Goal: Task Accomplishment & Management: Complete application form

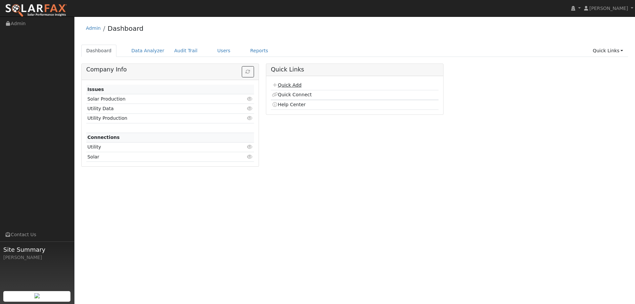
click at [298, 83] on link "Quick Add" at bounding box center [286, 84] width 29 height 5
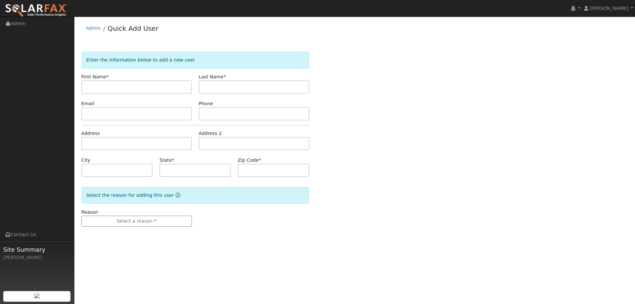
click at [163, 86] on input "text" at bounding box center [136, 86] width 110 height 13
type input "Darin & Carolyn"
click at [201, 87] on input "text" at bounding box center [254, 86] width 110 height 13
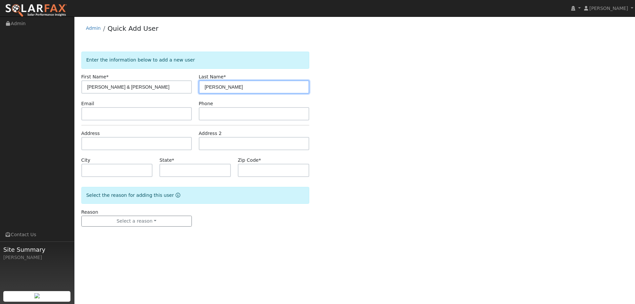
type input "Craig"
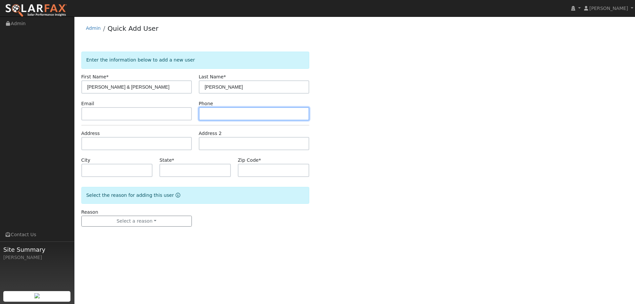
click at [263, 115] on input "text" at bounding box center [254, 113] width 110 height 13
click at [263, 113] on input "text" at bounding box center [254, 113] width 110 height 13
paste input "(916) 243-8666"
type input "(916) 243-8666"
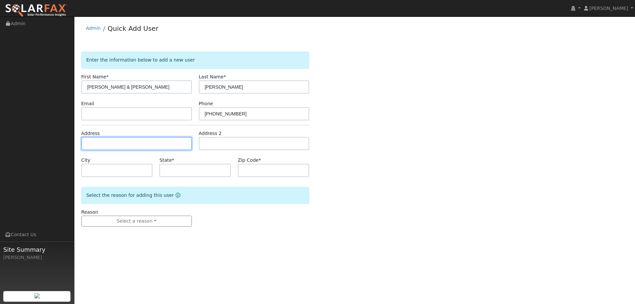
click at [127, 144] on input "text" at bounding box center [136, 143] width 110 height 13
paste input "3490 Smokey Mountain Circle"
type input "3490 Smokey Mountain Circle"
type input "El Dorado Hills"
type input "CA"
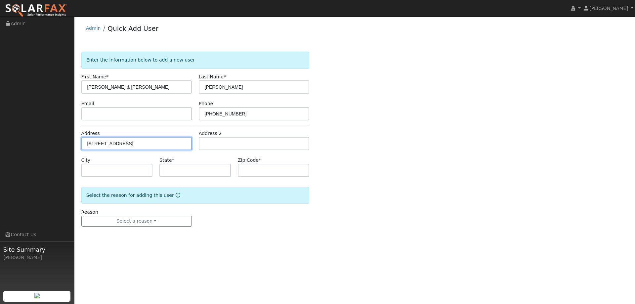
type input "95762"
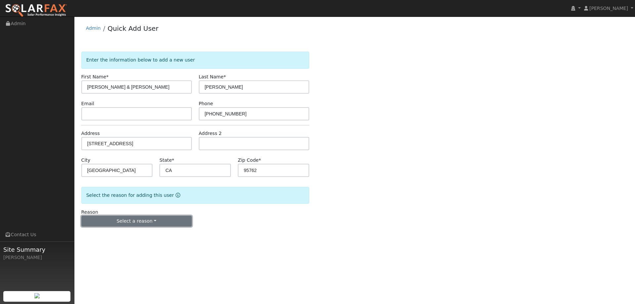
click at [154, 222] on button "Select a reason" at bounding box center [136, 221] width 110 height 11
click at [127, 231] on link "New lead" at bounding box center [118, 234] width 73 height 9
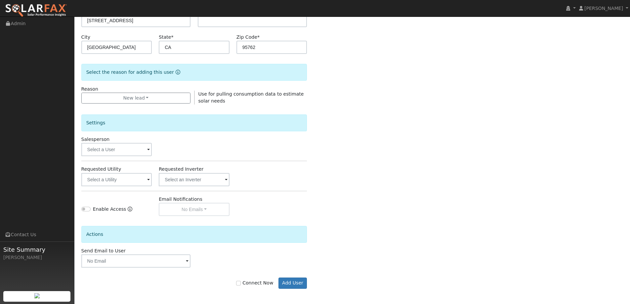
scroll to position [124, 0]
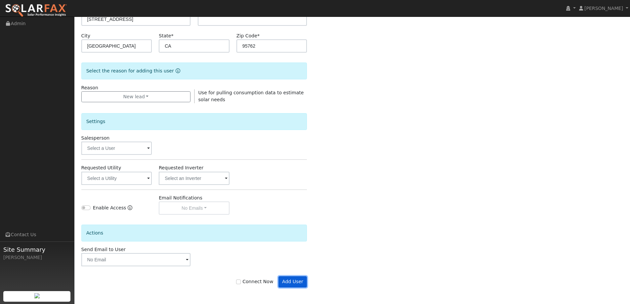
click at [284, 282] on button "Add User" at bounding box center [292, 281] width 29 height 11
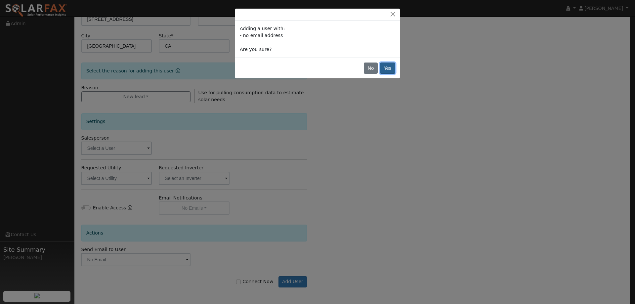
click at [384, 68] on button "Yes" at bounding box center [387, 67] width 15 height 11
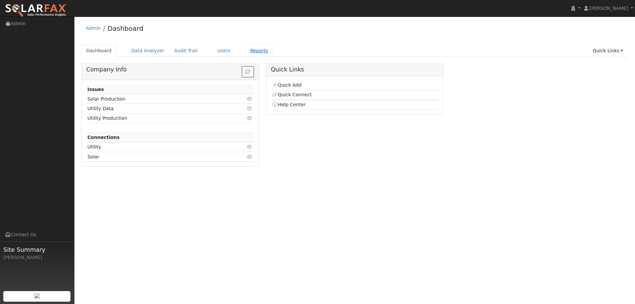
click at [245, 50] on link "Reports" at bounding box center [259, 51] width 28 height 12
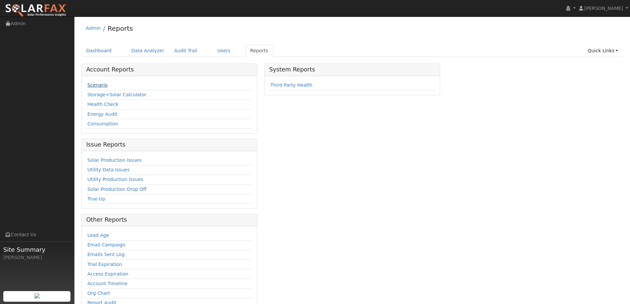
click at [99, 85] on link "Scenario" at bounding box center [97, 84] width 20 height 5
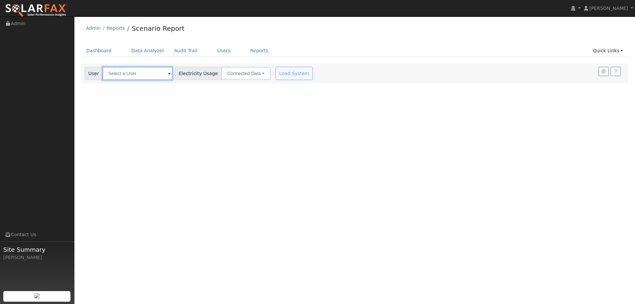
click at [113, 74] on input "text" at bounding box center [137, 73] width 70 height 13
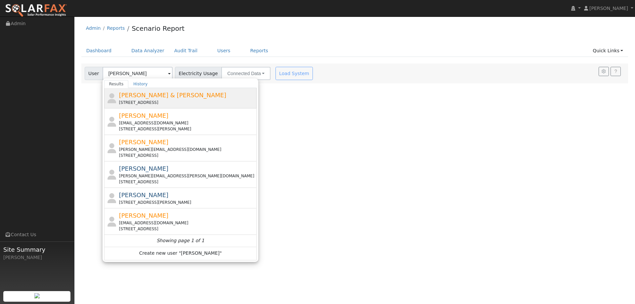
click at [176, 98] on div "[PERSON_NAME] & [PERSON_NAME] [STREET_ADDRESS]" at bounding box center [187, 98] width 137 height 15
type input "[PERSON_NAME] & [PERSON_NAME]"
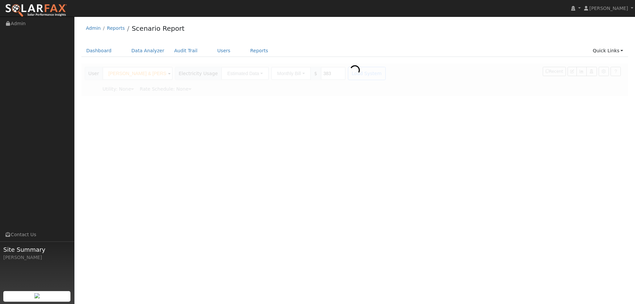
click at [176, 98] on div "User Profile First name Last name Email Email Notifications No Emails No Emails…" at bounding box center [354, 160] width 560 height 287
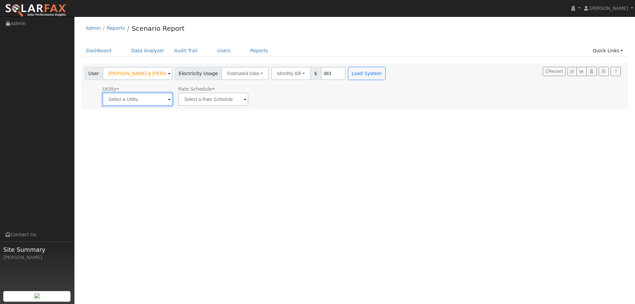
click at [164, 99] on input "text" at bounding box center [137, 99] width 70 height 13
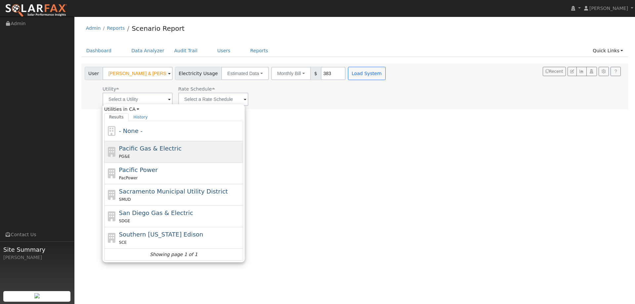
click at [145, 147] on span "Pacific Gas & Electric" at bounding box center [150, 148] width 62 height 7
type input "Pacific Gas & Electric"
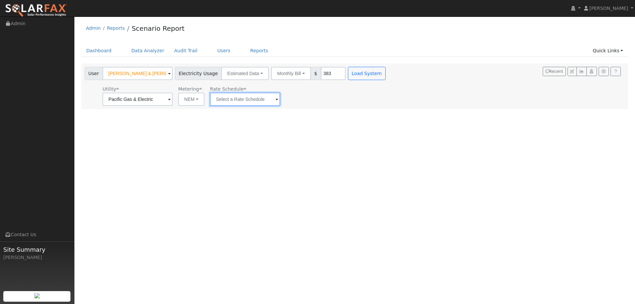
click at [227, 99] on input "text" at bounding box center [245, 99] width 70 height 13
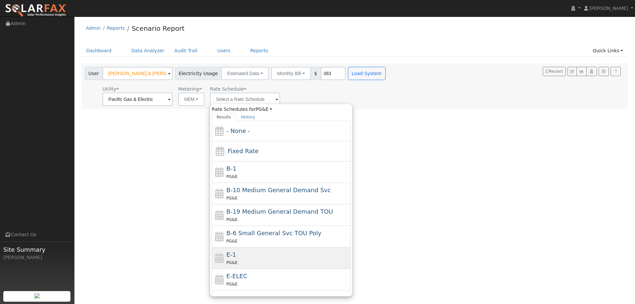
click at [257, 263] on div "PG&E" at bounding box center [287, 262] width 123 height 7
type input "E-1"
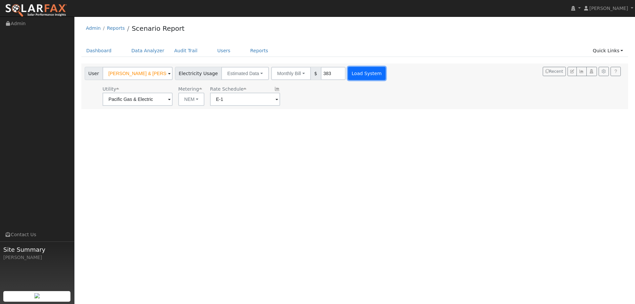
click at [354, 70] on button "Load System" at bounding box center [367, 73] width 38 height 13
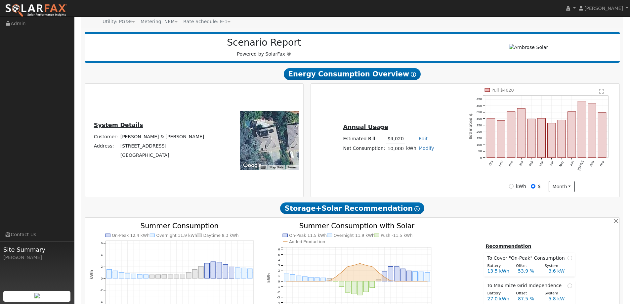
scroll to position [165, 0]
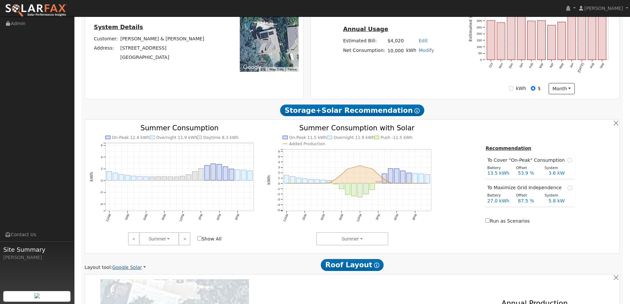
click at [133, 266] on link "Google Solar" at bounding box center [129, 267] width 34 height 7
click at [136, 255] on link "Aurora" at bounding box center [133, 255] width 46 height 9
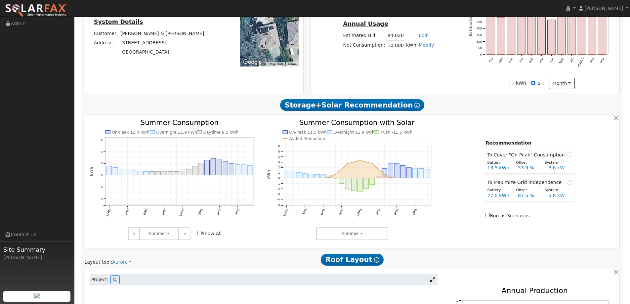
scroll to position [331, 0]
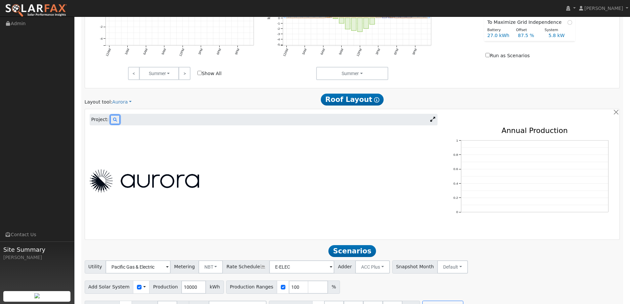
click at [115, 121] on button at bounding box center [114, 119] width 9 height 9
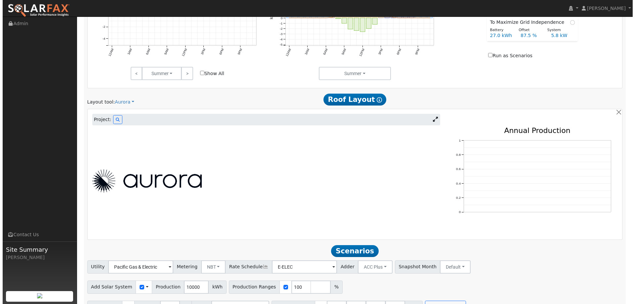
scroll to position [331, 0]
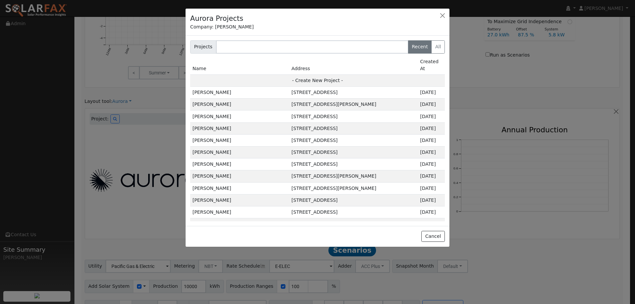
click at [351, 74] on td "- Create New Project -" at bounding box center [317, 80] width 255 height 12
type input "[PERSON_NAME] & [PERSON_NAME]"
type input "[STREET_ADDRESS]"
type input "[GEOGRAPHIC_DATA]"
type input "CA"
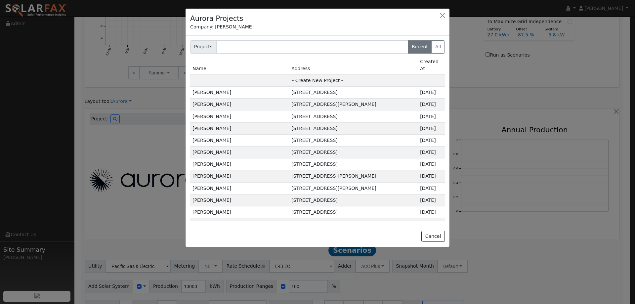
type input "95762"
type input "Design"
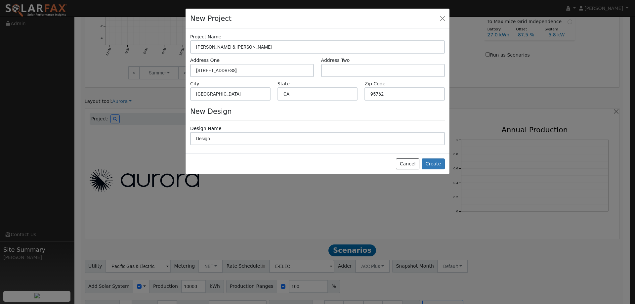
scroll to position [332, 0]
click at [439, 161] on button "Create" at bounding box center [432, 163] width 23 height 11
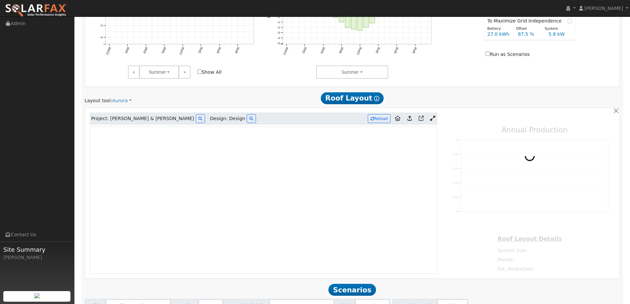
type input "0"
